Goal: Transaction & Acquisition: Subscribe to service/newsletter

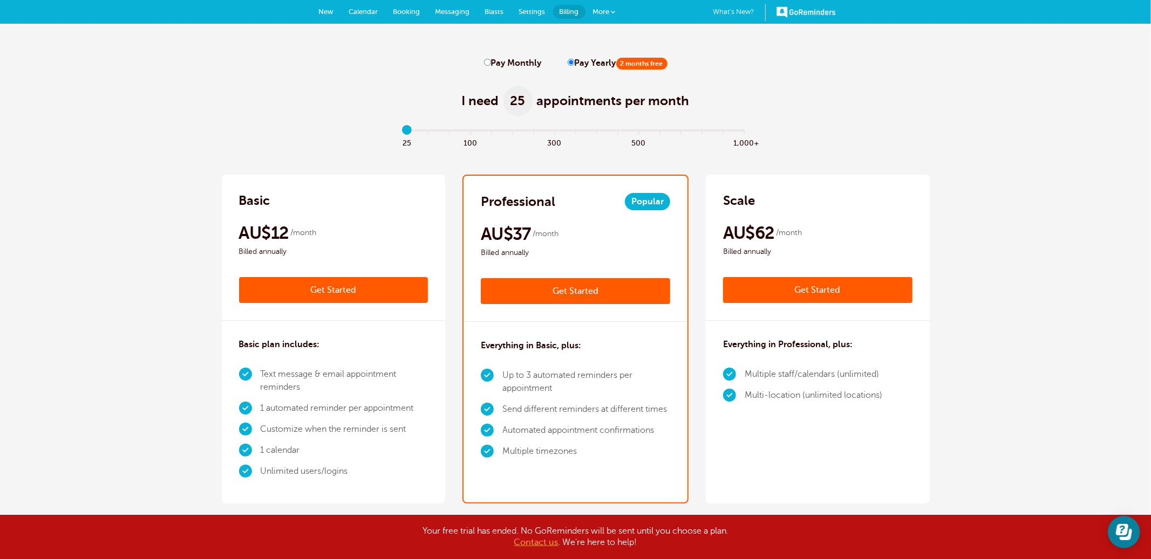
click at [351, 293] on link "Get Started" at bounding box center [333, 290] width 189 height 26
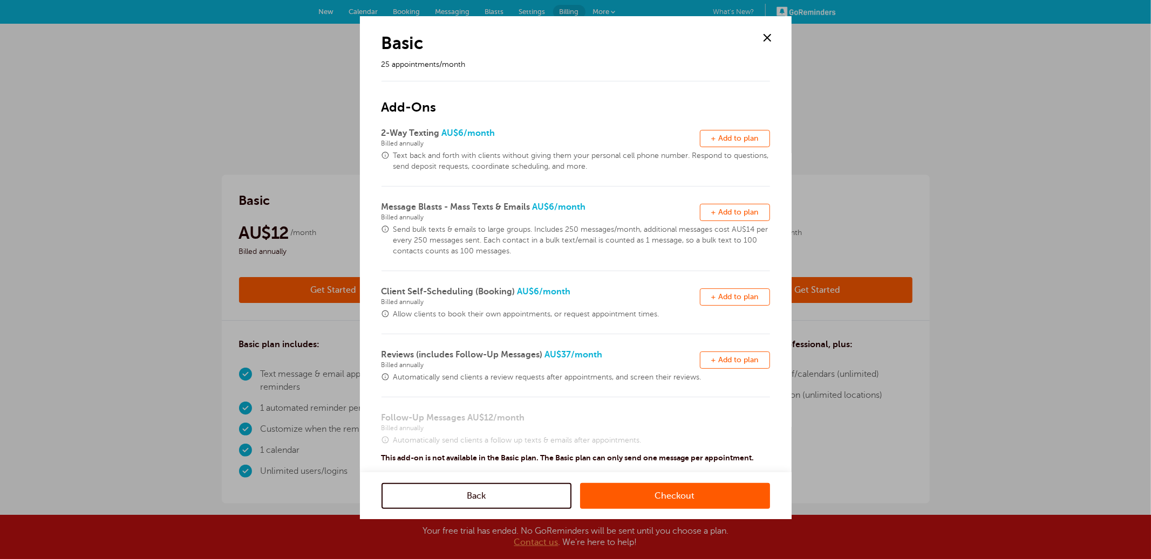
drag, startPoint x: 734, startPoint y: 137, endPoint x: 742, endPoint y: 212, distance: 75.4
click at [734, 137] on span "+ Add to plan" at bounding box center [734, 138] width 47 height 8
drag, startPoint x: 744, startPoint y: 213, endPoint x: 738, endPoint y: 274, distance: 61.2
click at [744, 213] on span "+ Add to plan" at bounding box center [734, 212] width 47 height 8
click at [739, 303] on button "Remove + Add to plan" at bounding box center [735, 297] width 70 height 17
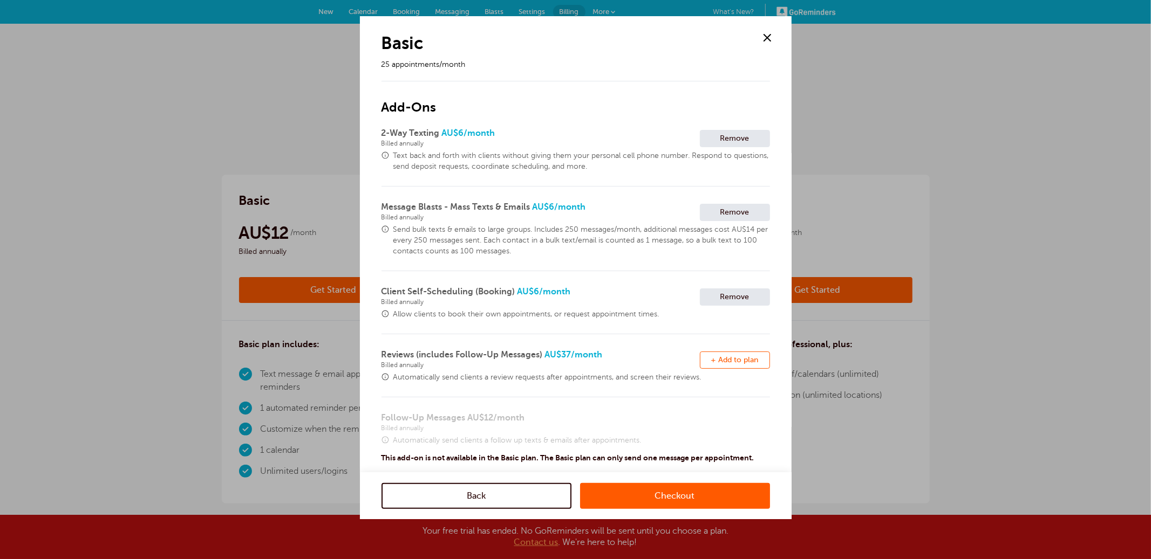
click at [738, 359] on span "+ Add to plan" at bounding box center [734, 360] width 47 height 8
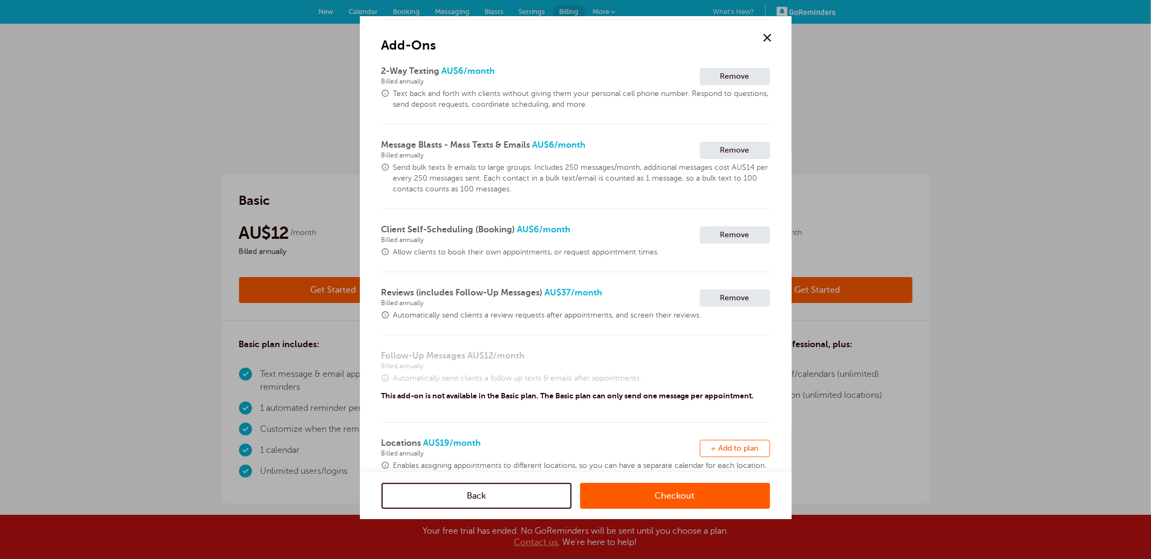
scroll to position [174, 0]
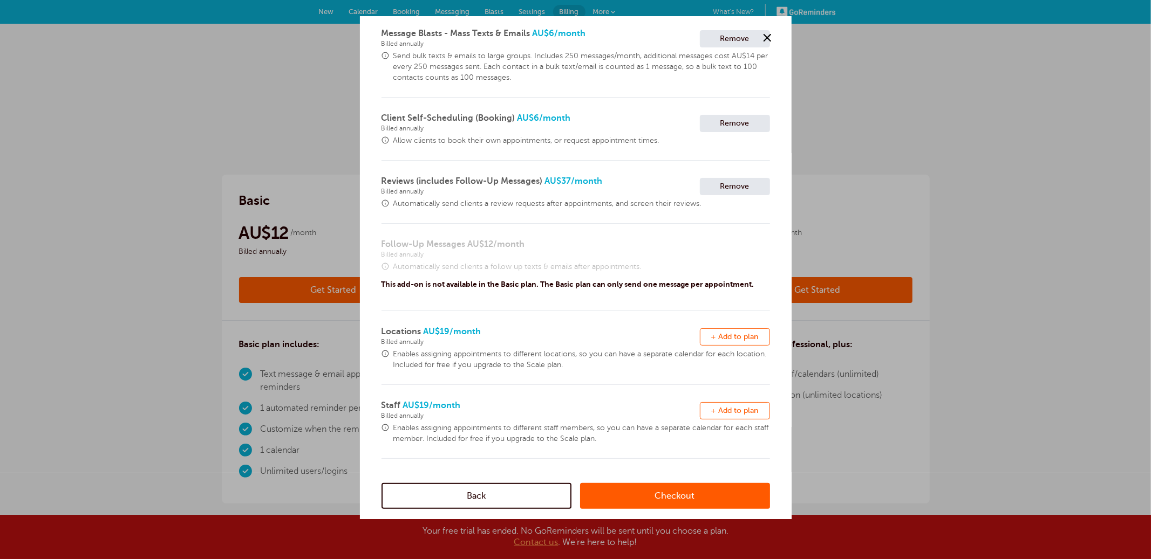
click at [752, 338] on span "+ Add to plan" at bounding box center [734, 337] width 47 height 8
click at [740, 409] on span "+ Add to plan" at bounding box center [734, 411] width 47 height 8
click at [696, 497] on link "Checkout" at bounding box center [675, 496] width 190 height 26
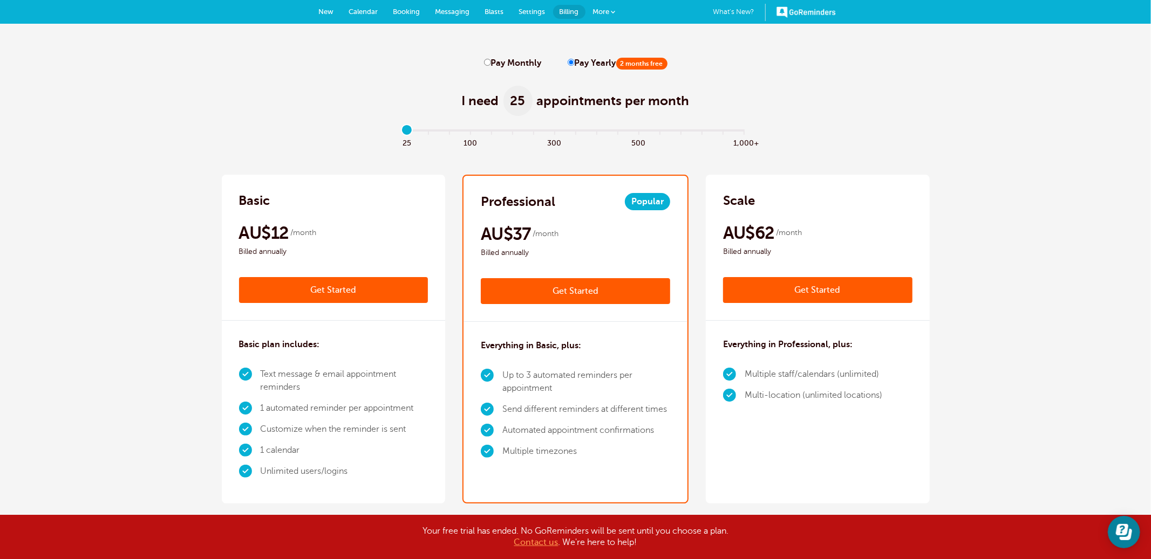
click at [574, 285] on link "Get Started" at bounding box center [575, 291] width 189 height 26
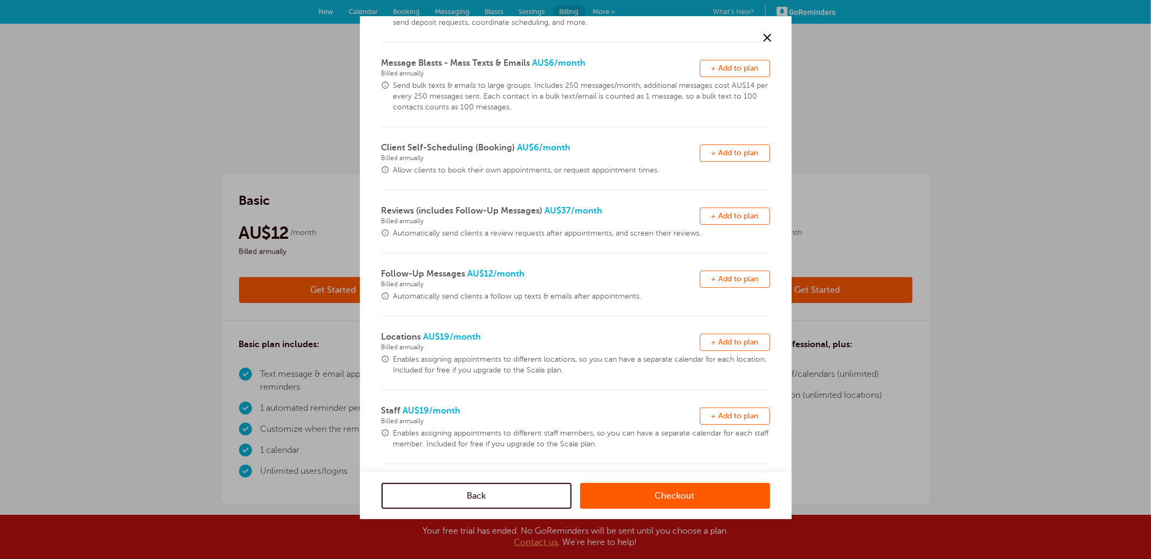
scroll to position [149, 0]
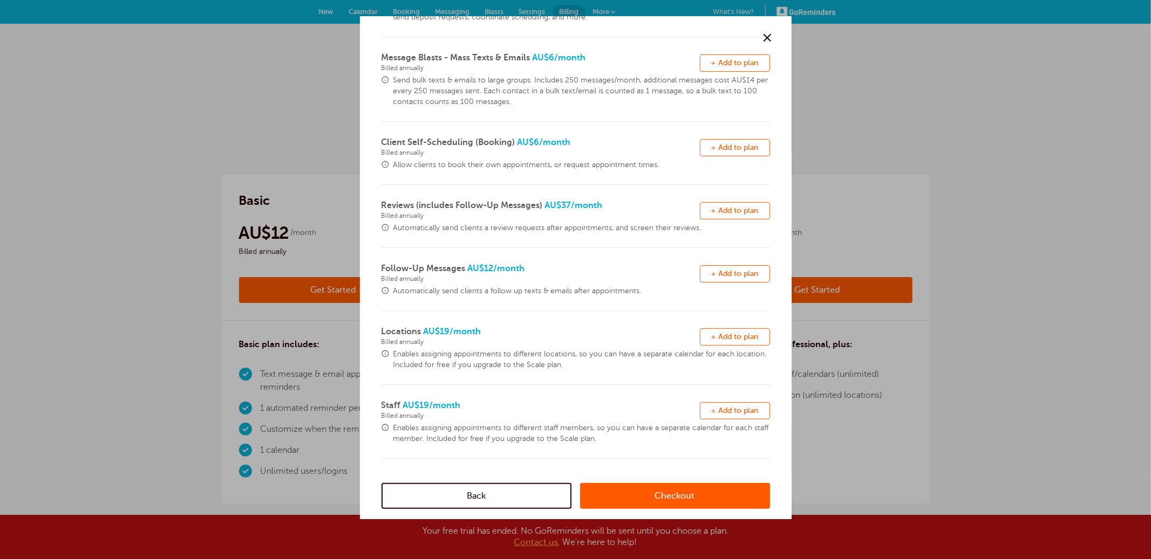
click at [731, 272] on span "+ Add to plan" at bounding box center [734, 274] width 47 height 8
drag, startPoint x: 672, startPoint y: 493, endPoint x: 638, endPoint y: 435, distance: 67.4
click at [672, 493] on link "Checkout" at bounding box center [675, 496] width 190 height 26
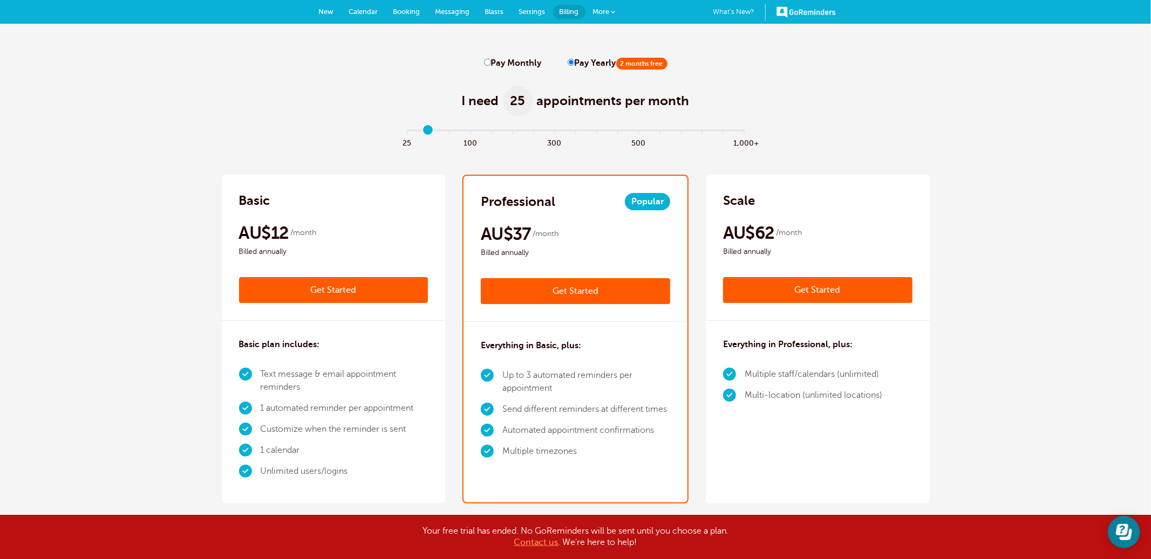
type input "1"
click at [434, 133] on input "range" at bounding box center [575, 133] width 349 height 2
click at [837, 295] on link "Get Started" at bounding box center [817, 290] width 189 height 26
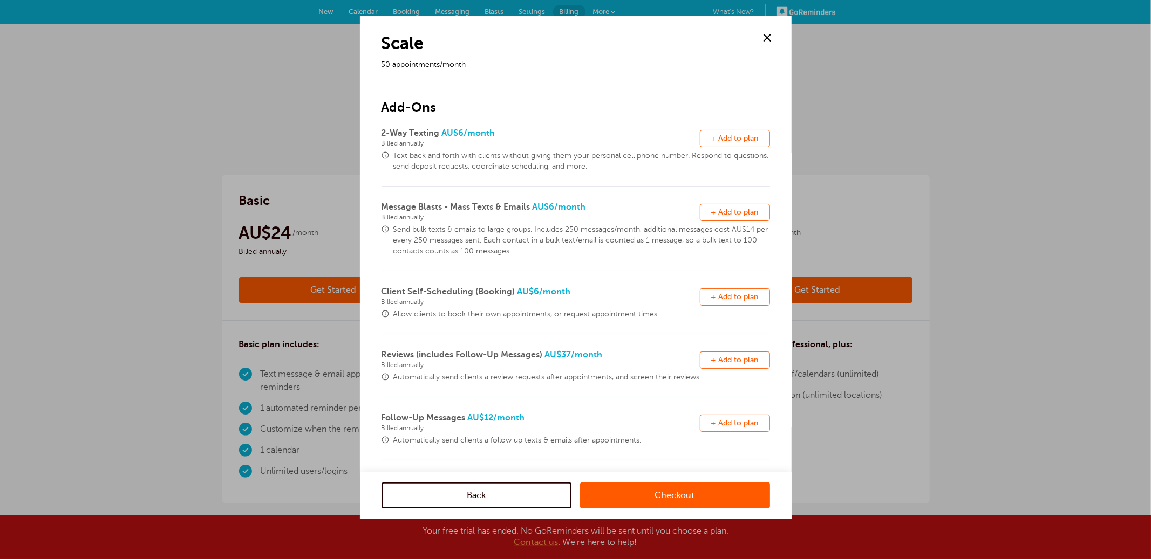
click at [668, 494] on link "Checkout" at bounding box center [675, 496] width 190 height 26
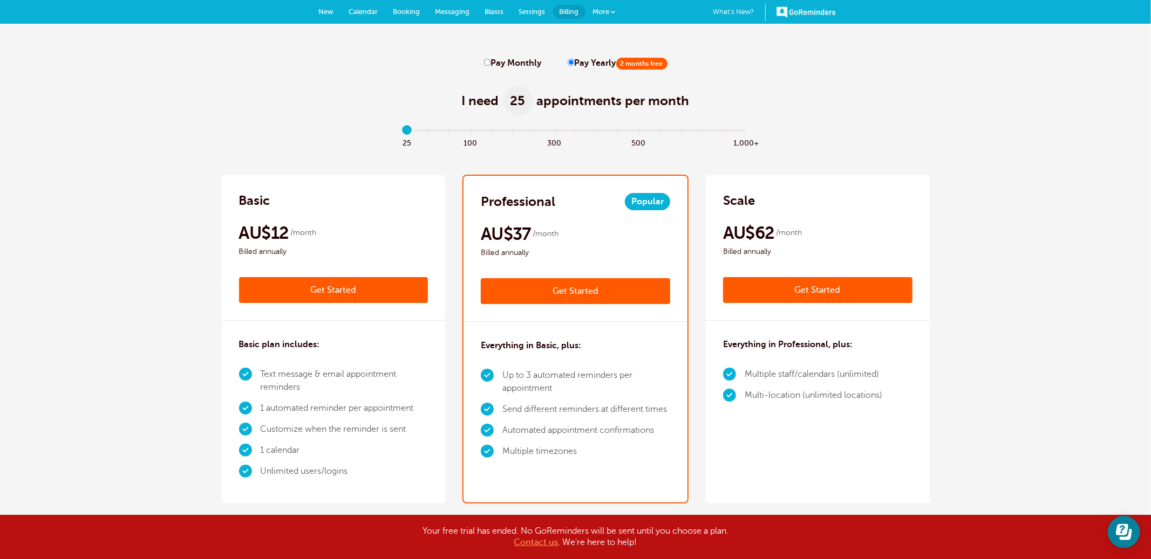
click at [484, 61] on input "Pay Monthly" at bounding box center [487, 62] width 7 height 7
radio input "true"
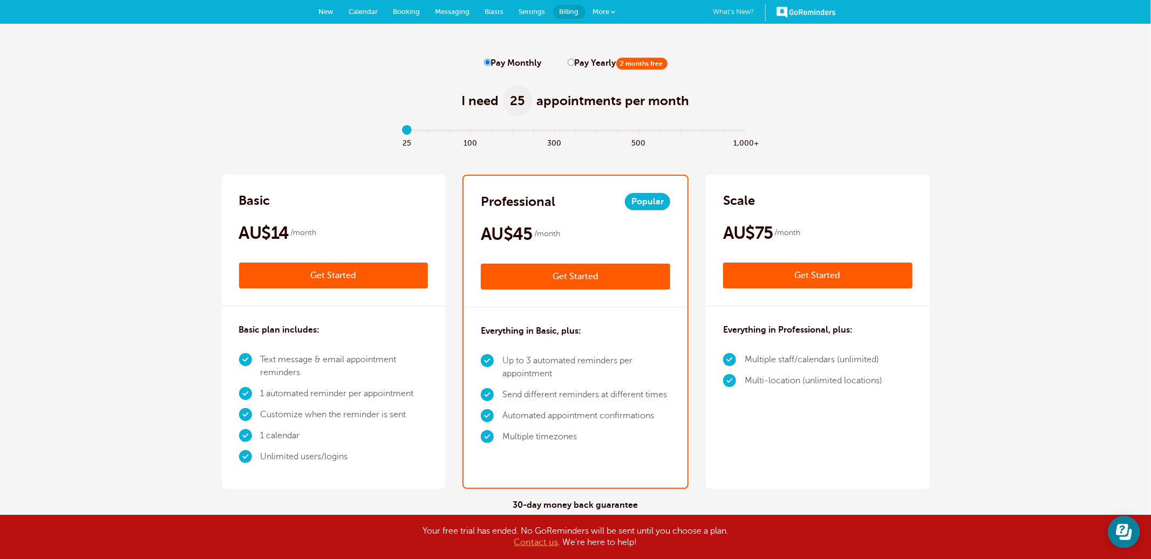
drag, startPoint x: 340, startPoint y: 273, endPoint x: 362, endPoint y: 273, distance: 22.7
click at [339, 273] on link "Get Started" at bounding box center [333, 276] width 189 height 26
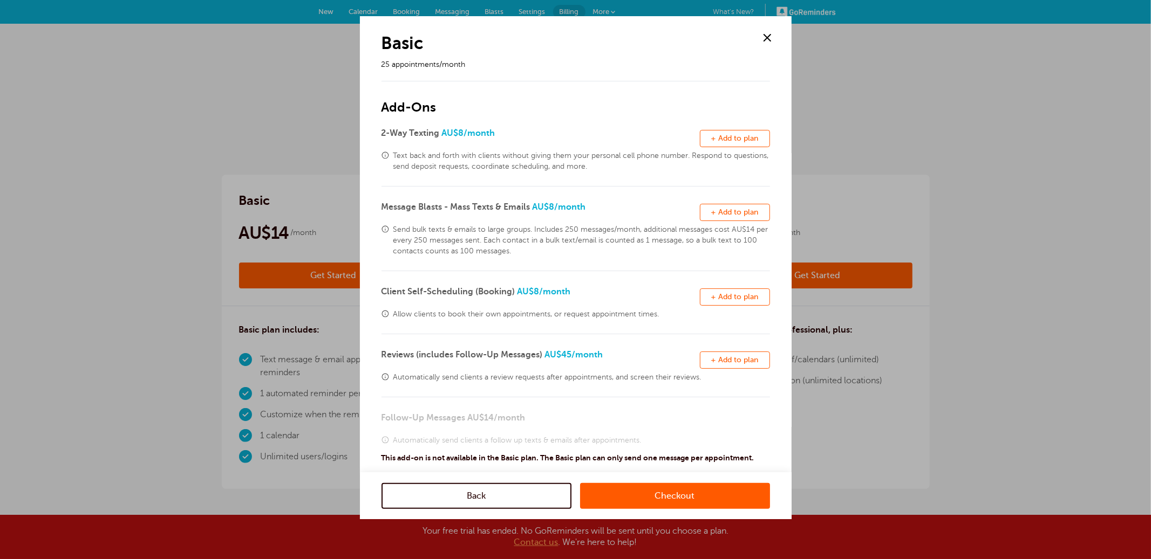
drag, startPoint x: 726, startPoint y: 135, endPoint x: 728, endPoint y: 191, distance: 55.6
click at [726, 135] on span "+ Add to plan" at bounding box center [734, 138] width 47 height 8
click at [729, 221] on button "Remove + Add to plan" at bounding box center [735, 212] width 70 height 17
drag, startPoint x: 731, startPoint y: 298, endPoint x: 731, endPoint y: 306, distance: 7.6
click at [731, 298] on span "+ Add to plan" at bounding box center [734, 297] width 47 height 8
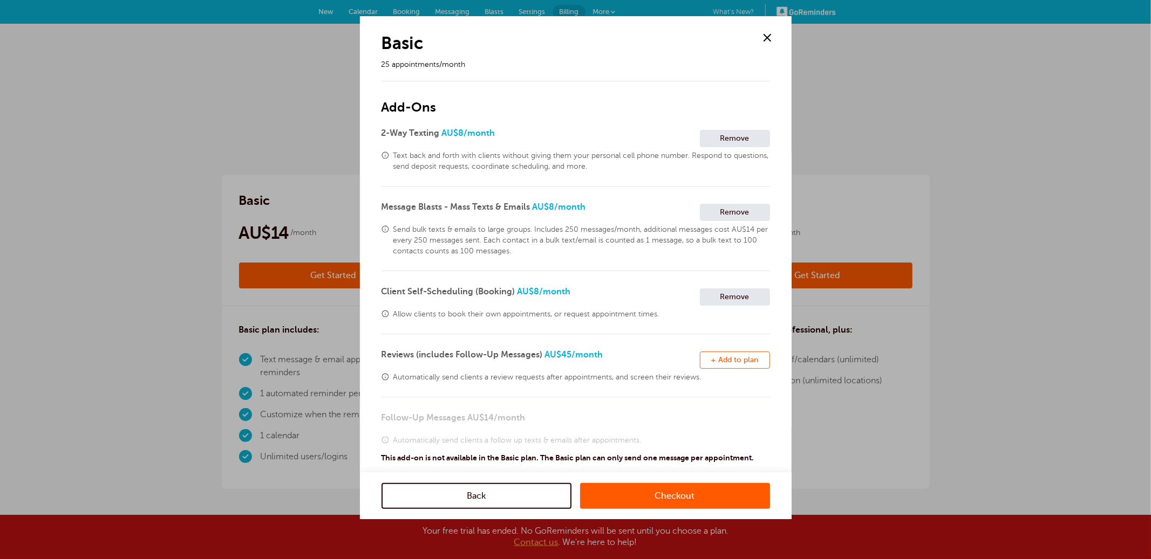
drag, startPoint x: 734, startPoint y: 362, endPoint x: 640, endPoint y: 360, distance: 93.9
click at [734, 362] on span "+ Add to plan" at bounding box center [734, 360] width 47 height 8
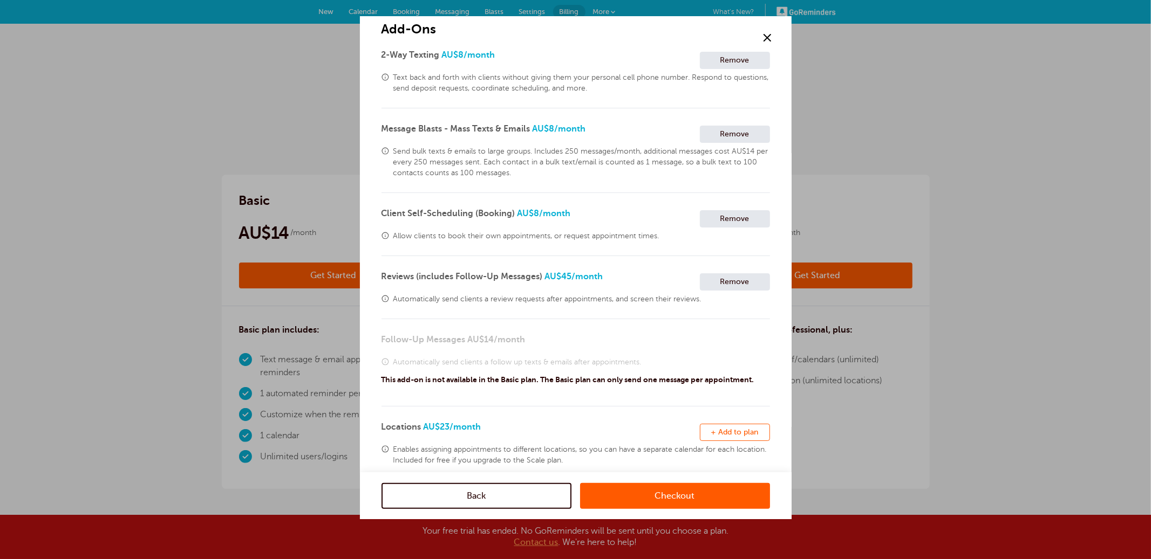
scroll to position [174, 0]
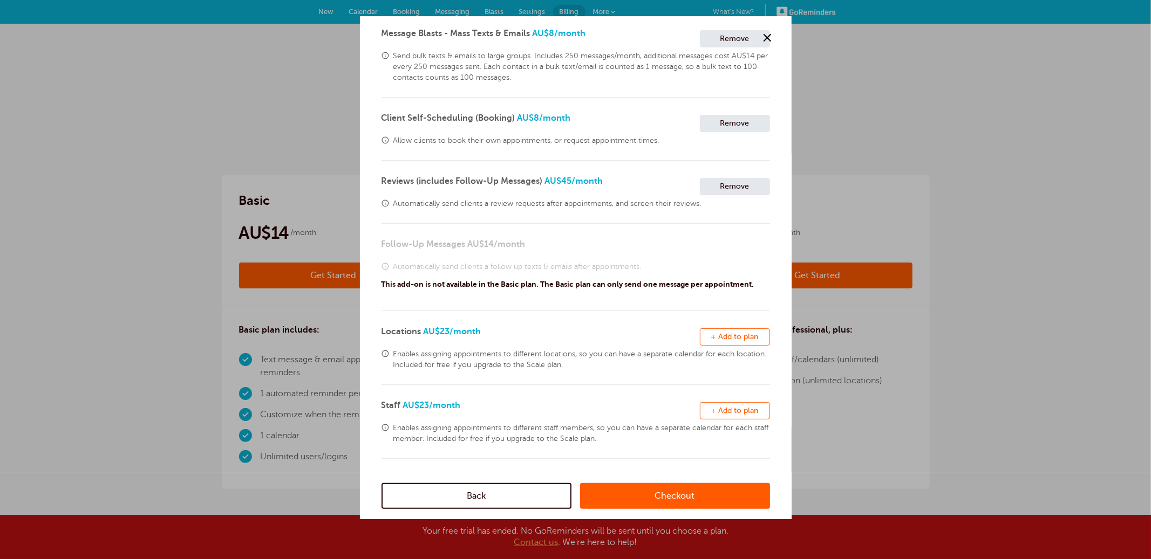
drag, startPoint x: 704, startPoint y: 345, endPoint x: 722, endPoint y: 403, distance: 60.2
click at [704, 345] on button "Remove + Add to plan" at bounding box center [735, 336] width 70 height 17
click at [724, 414] on span "+ Add to plan" at bounding box center [734, 411] width 47 height 8
click at [651, 491] on link "Checkout" at bounding box center [675, 496] width 190 height 26
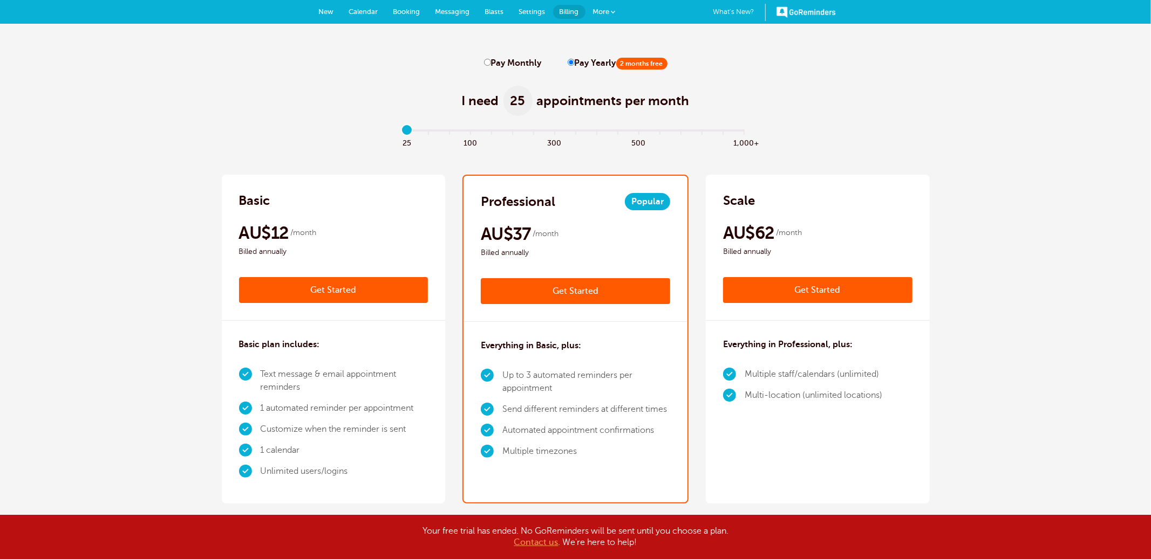
click at [491, 60] on label "Pay Monthly" at bounding box center [513, 63] width 58 height 10
click at [491, 60] on input "Pay Monthly" at bounding box center [487, 62] width 7 height 7
radio input "true"
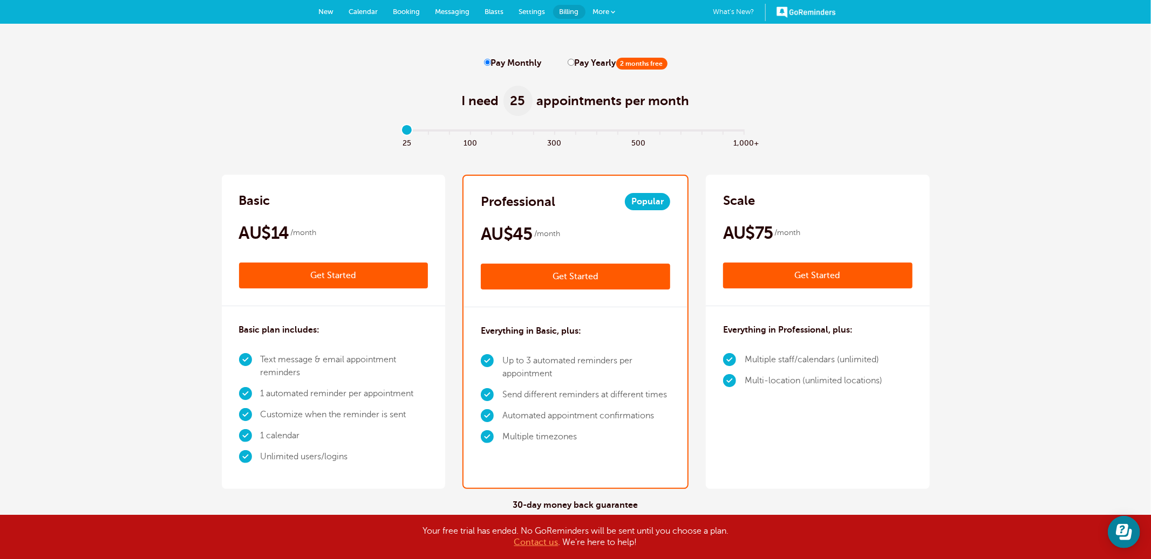
click at [597, 276] on link "Get Started" at bounding box center [575, 277] width 189 height 26
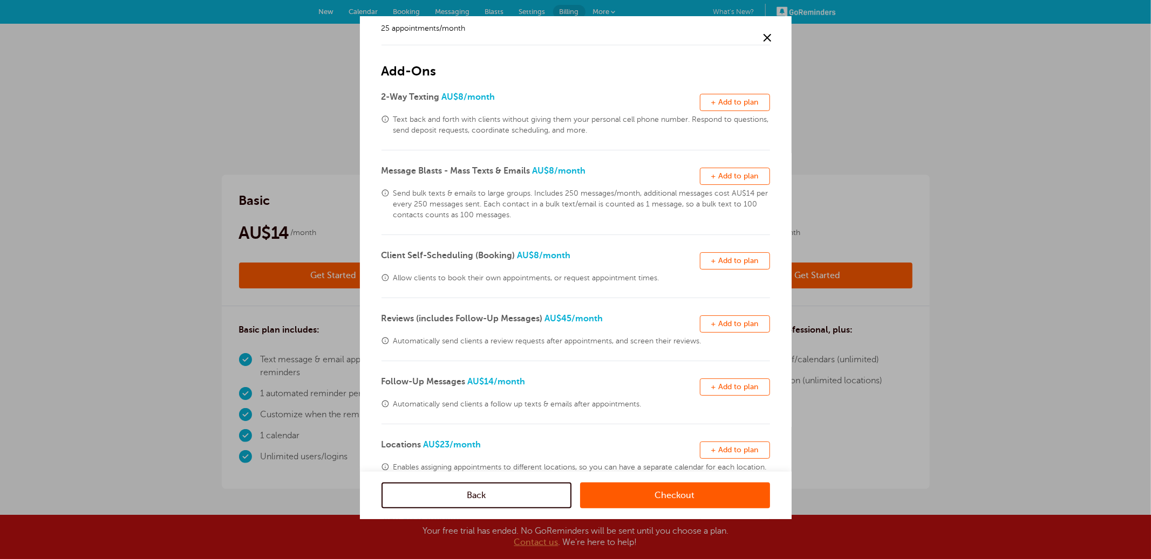
scroll to position [47, 0]
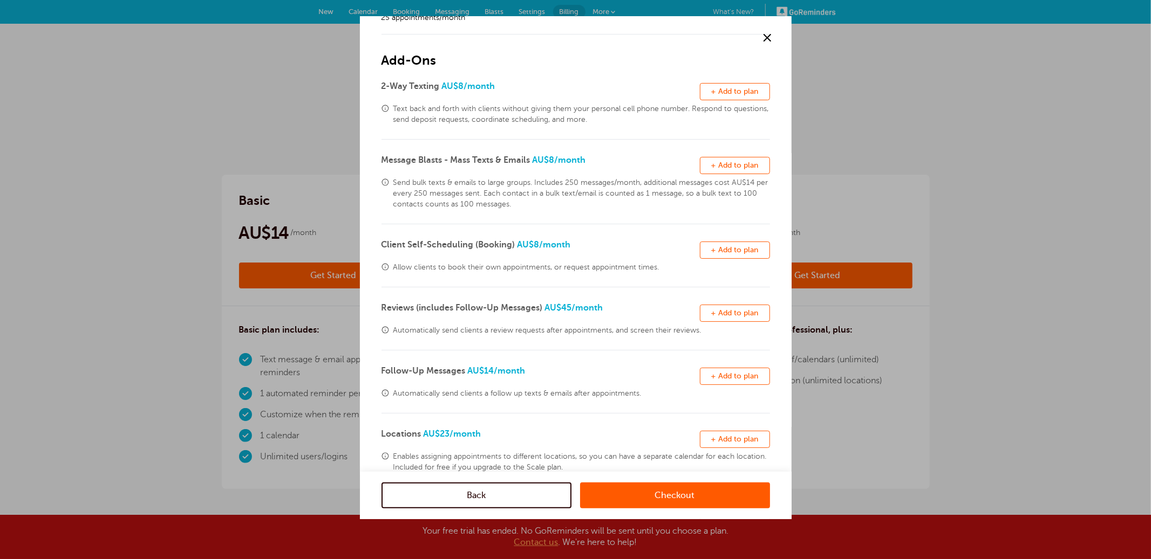
drag, startPoint x: 734, startPoint y: 370, endPoint x: 720, endPoint y: 391, distance: 25.6
click at [734, 370] on button "Remove + Add to plan" at bounding box center [735, 376] width 70 height 17
click at [662, 496] on link "Checkout" at bounding box center [675, 496] width 190 height 26
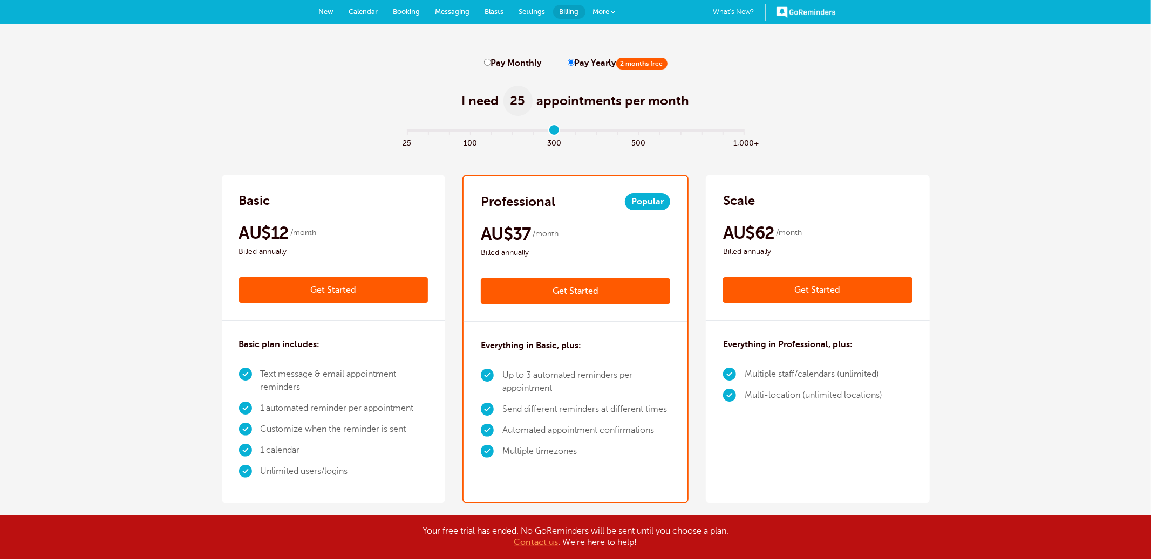
type input "7"
click at [544, 132] on input "range" at bounding box center [575, 133] width 349 height 2
click at [785, 285] on link "Get Started" at bounding box center [817, 290] width 189 height 26
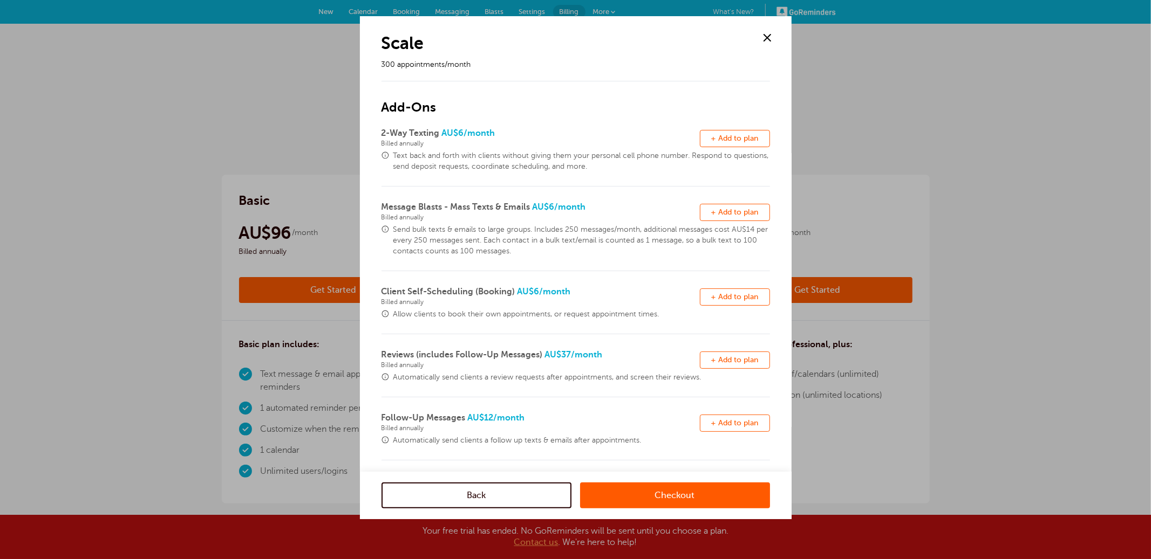
click at [669, 505] on link "Checkout" at bounding box center [675, 496] width 190 height 26
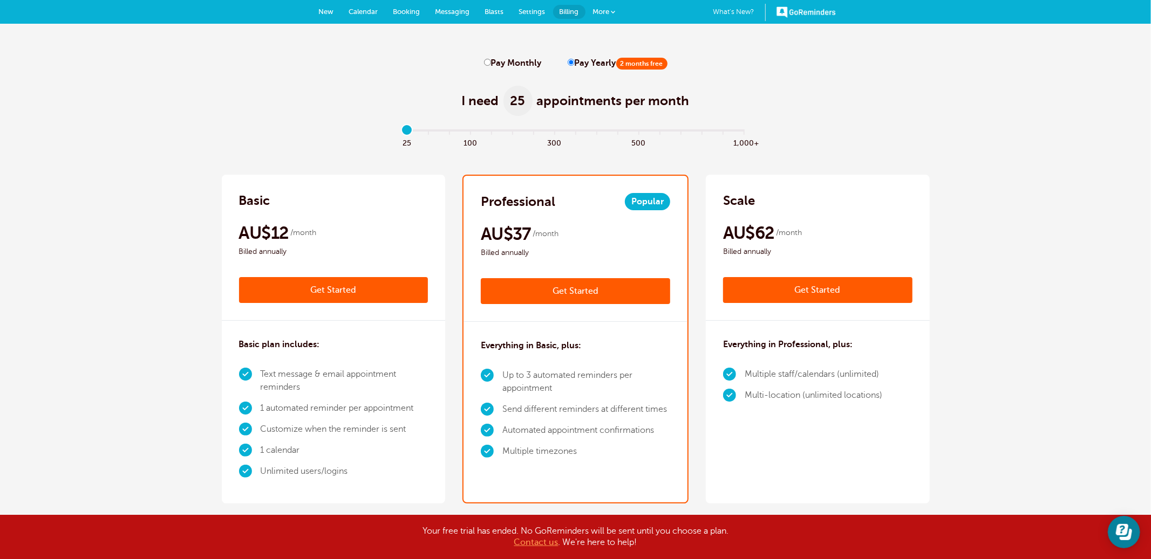
click at [608, 11] on span "More" at bounding box center [601, 12] width 17 height 8
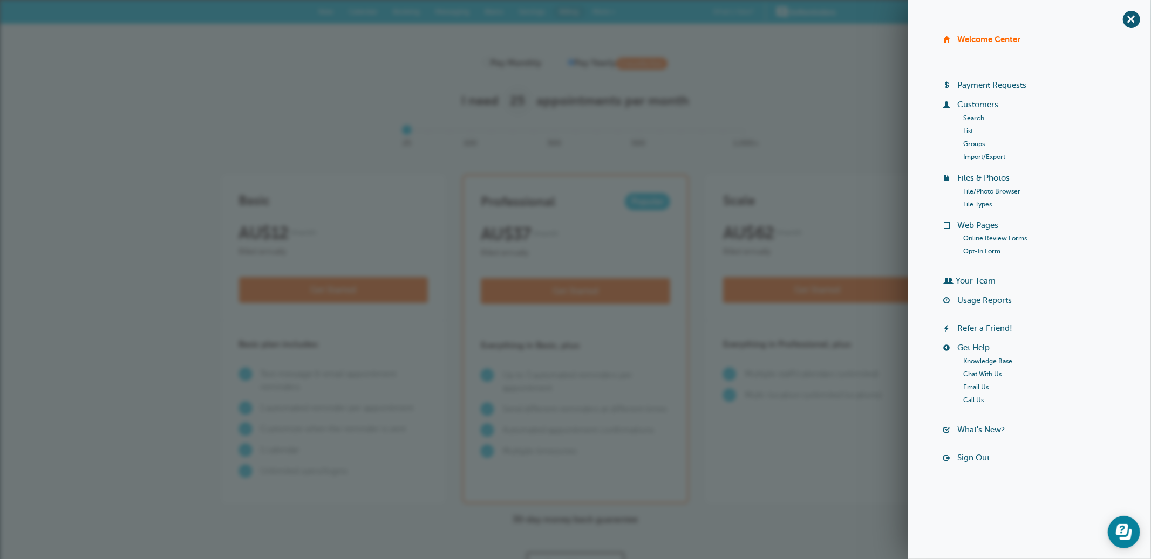
click at [791, 211] on div "Scale AU$75 /month Get Started AU$62 /month Billed annually Get Started" at bounding box center [818, 248] width 224 height 146
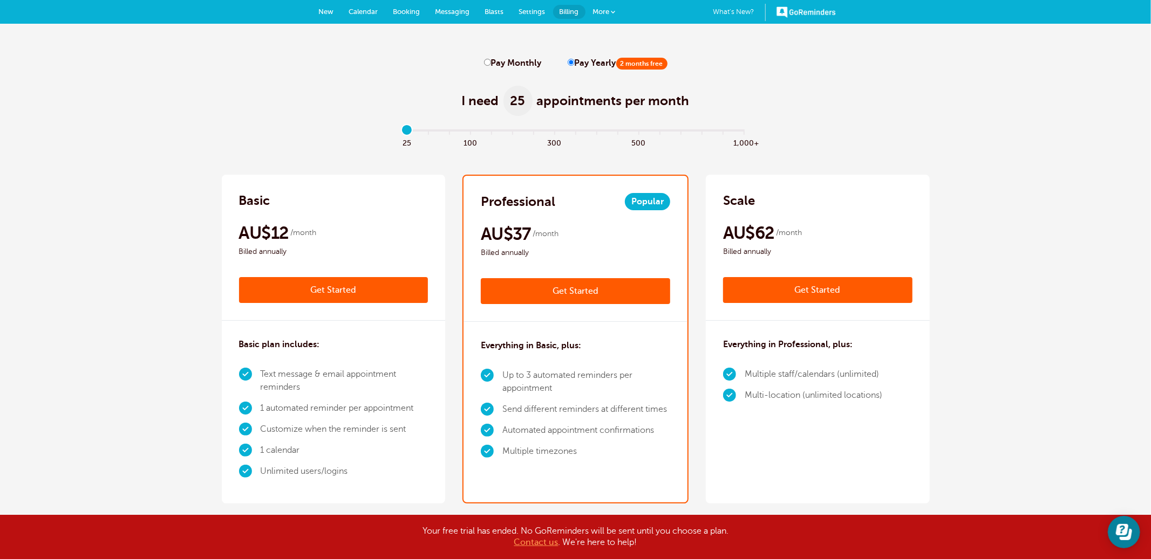
click at [603, 9] on span "More" at bounding box center [601, 12] width 17 height 8
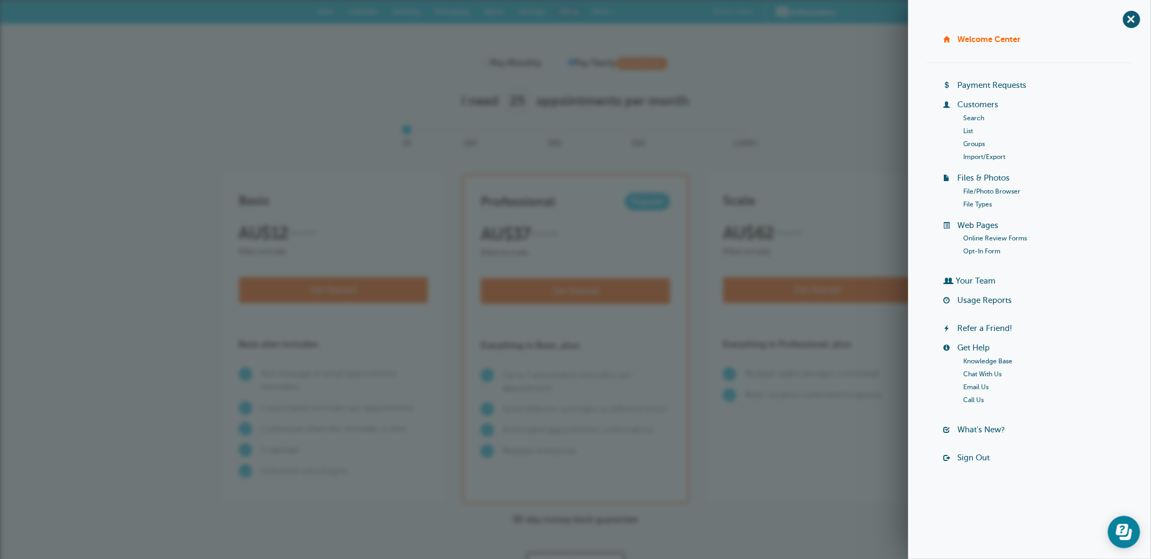
click at [974, 460] on link "Sign Out" at bounding box center [973, 458] width 32 height 9
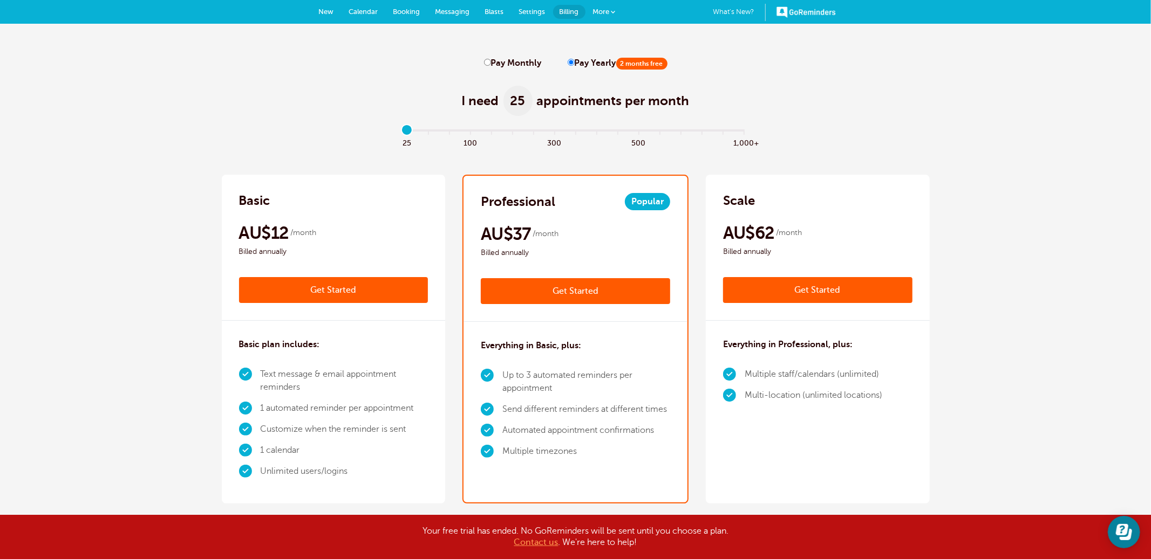
click at [611, 11] on span at bounding box center [613, 12] width 4 height 4
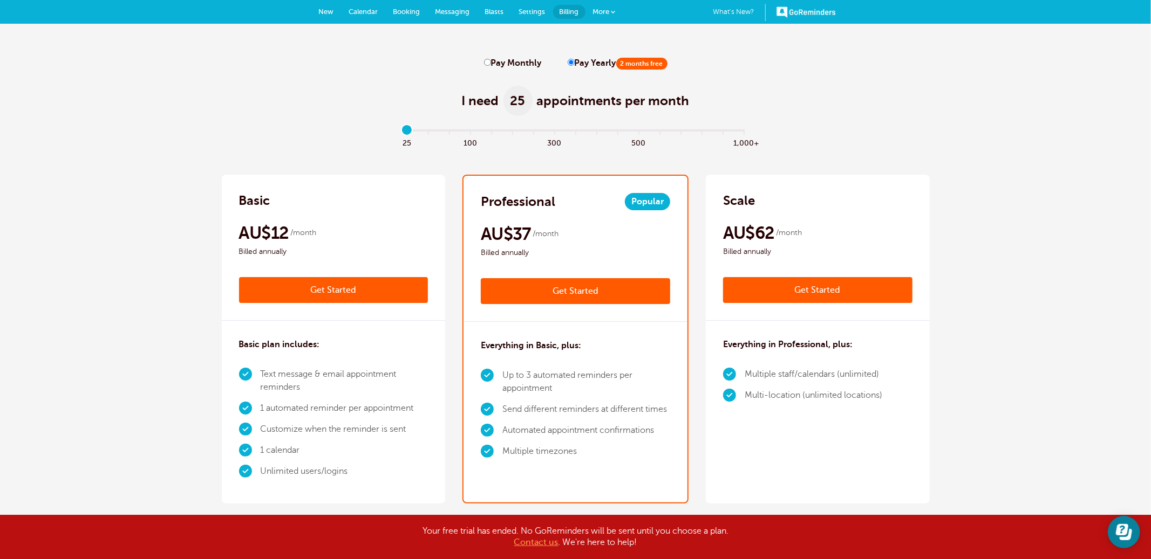
click at [535, 11] on span "Settings" at bounding box center [532, 12] width 26 height 8
click at [612, 11] on span at bounding box center [613, 12] width 4 height 4
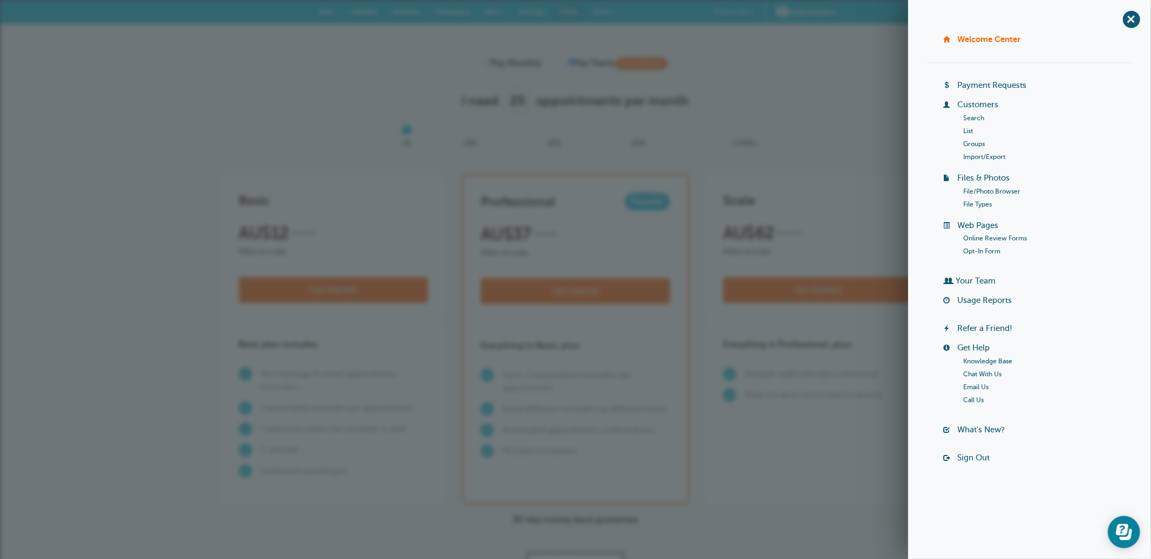
click at [963, 455] on link "Sign Out" at bounding box center [973, 458] width 32 height 9
